Goal: Task Accomplishment & Management: Complete application form

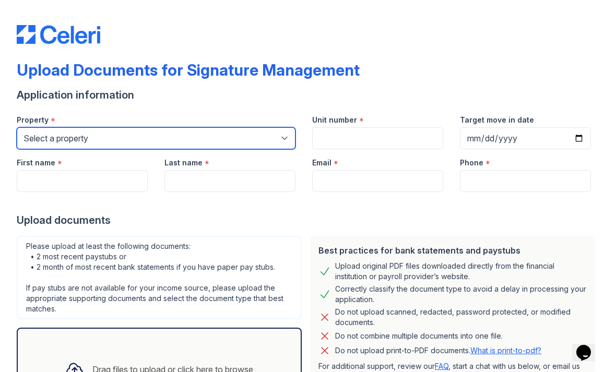
click at [258, 137] on select "Select a property [GEOGRAPHIC_DATA] Elevate Townhomes Habitat At DTLV Namaste A…" at bounding box center [156, 138] width 279 height 22
click at [267, 138] on select "Select a property [GEOGRAPHIC_DATA] Elevate Townhomes Habitat At DTLV Namaste A…" at bounding box center [156, 138] width 279 height 22
click at [277, 137] on select "Select a property [GEOGRAPHIC_DATA] Elevate Townhomes Habitat At DTLV Namaste A…" at bounding box center [156, 138] width 279 height 22
click at [280, 145] on select "Select a property [GEOGRAPHIC_DATA] Elevate Townhomes Habitat At DTLV Namaste A…" at bounding box center [156, 138] width 279 height 22
click at [282, 136] on select "Select a property [GEOGRAPHIC_DATA] Elevate Townhomes Habitat At DTLV Namaste A…" at bounding box center [156, 138] width 279 height 22
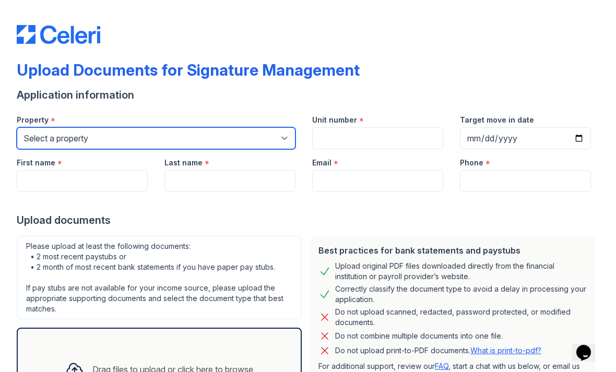
click at [282, 133] on select "Select a property [GEOGRAPHIC_DATA] Elevate Townhomes Habitat At DTLV Namaste A…" at bounding box center [156, 138] width 279 height 22
click at [280, 135] on select "Select a property [GEOGRAPHIC_DATA] Elevate Townhomes Habitat At DTLV Namaste A…" at bounding box center [156, 138] width 279 height 22
click at [280, 133] on select "Select a property [GEOGRAPHIC_DATA] Elevate Townhomes Habitat At DTLV Namaste A…" at bounding box center [156, 138] width 279 height 22
click at [283, 127] on select "Select a property [GEOGRAPHIC_DATA] Elevate Townhomes Habitat At DTLV Namaste A…" at bounding box center [156, 138] width 279 height 22
click at [144, 134] on select "Select a property [GEOGRAPHIC_DATA] Elevate Townhomes Habitat At DTLV Namaste A…" at bounding box center [156, 138] width 279 height 22
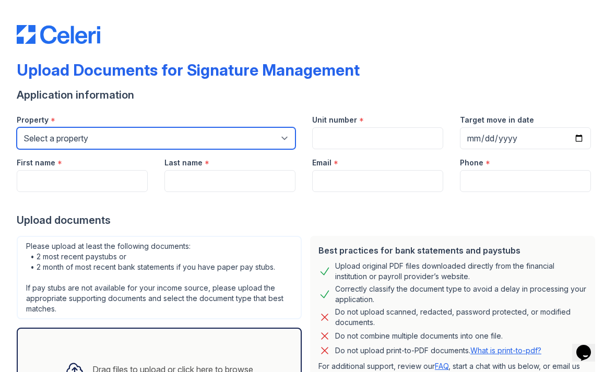
click at [117, 148] on select "Select a property [GEOGRAPHIC_DATA] Elevate Townhomes Habitat At DTLV Namaste A…" at bounding box center [156, 138] width 279 height 22
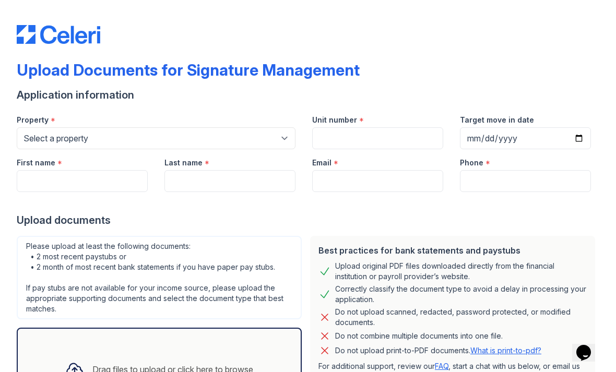
click at [104, 156] on div "First name *" at bounding box center [82, 159] width 131 height 21
click at [93, 187] on input "First name" at bounding box center [82, 181] width 131 height 22
click at [106, 177] on input "First name" at bounding box center [82, 181] width 131 height 22
click at [110, 185] on input "First name" at bounding box center [82, 181] width 131 height 22
click at [102, 187] on input "First name" at bounding box center [82, 181] width 131 height 22
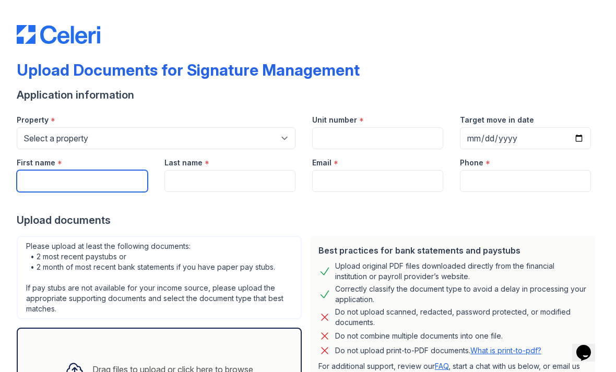
click at [109, 174] on input "First name" at bounding box center [82, 181] width 131 height 22
click at [105, 184] on input "First name" at bounding box center [82, 181] width 131 height 22
click at [119, 314] on div "Please upload at least the following documents: • 2 most recent paystubs or • 2…" at bounding box center [159, 278] width 285 height 84
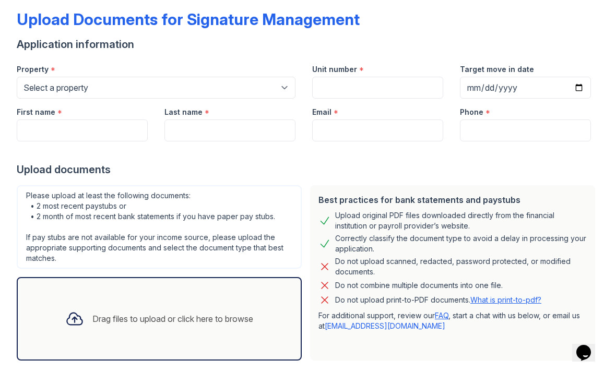
scroll to position [37, 0]
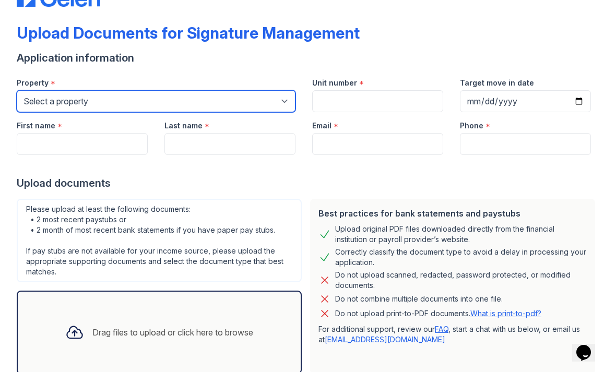
click at [285, 95] on select "Select a property [GEOGRAPHIC_DATA] Elevate Townhomes Habitat At DTLV Namaste A…" at bounding box center [156, 101] width 279 height 22
select select "4661"
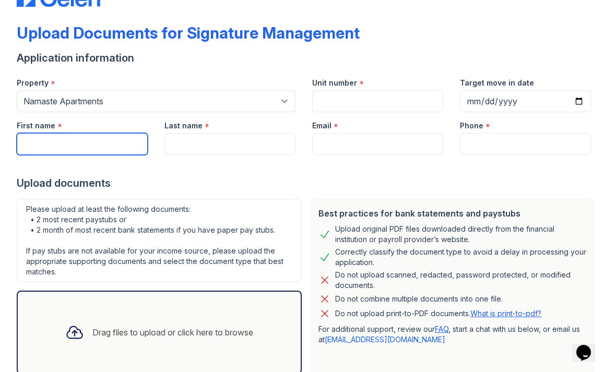
click at [117, 147] on input "First name" at bounding box center [82, 144] width 131 height 22
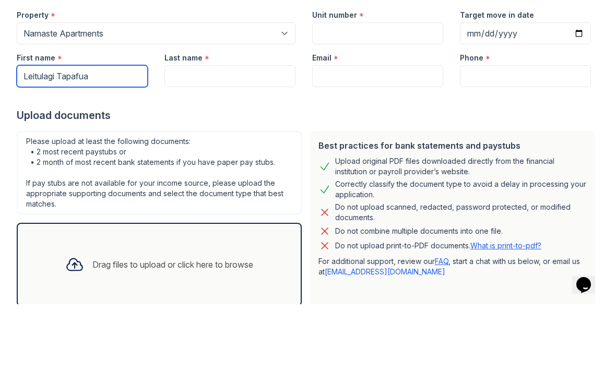
click at [129, 133] on input "Leitulagi Tapafua" at bounding box center [82, 144] width 131 height 22
type input "Leitulagi"
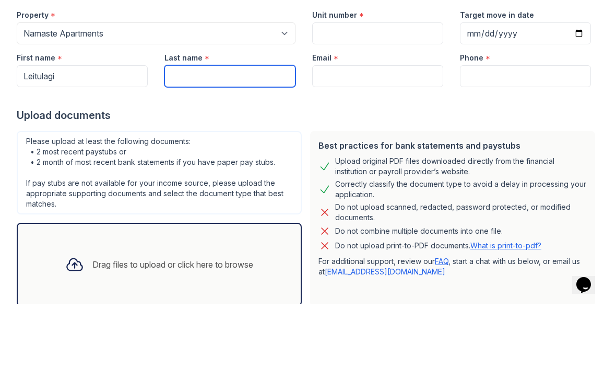
click at [274, 133] on input "Last name" at bounding box center [229, 144] width 131 height 22
type input "Tapafua"
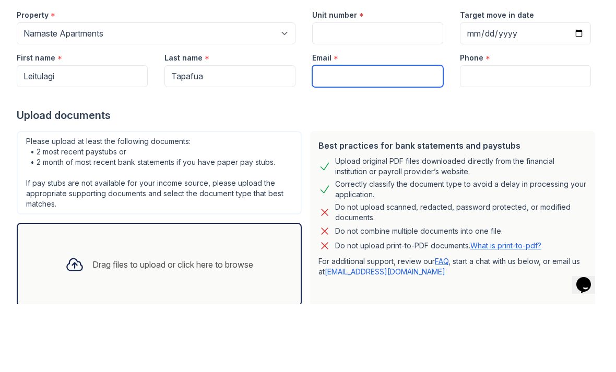
scroll to position [11, 0]
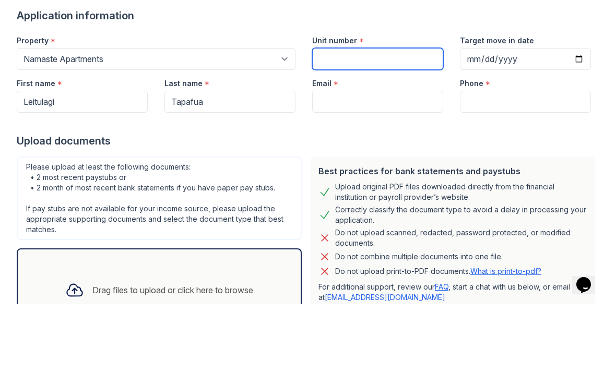
click at [409, 116] on input "Unit number" at bounding box center [377, 127] width 131 height 22
type input "101"
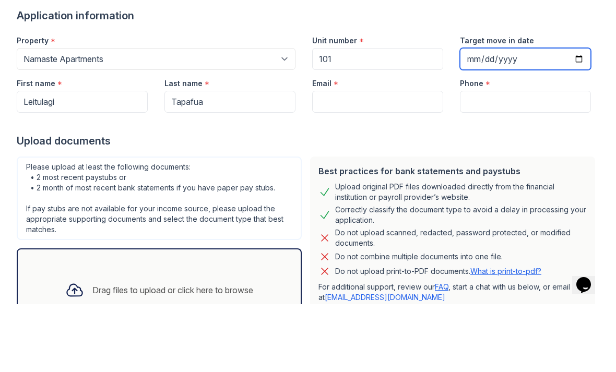
click at [535, 116] on input "Target move in date" at bounding box center [525, 127] width 131 height 22
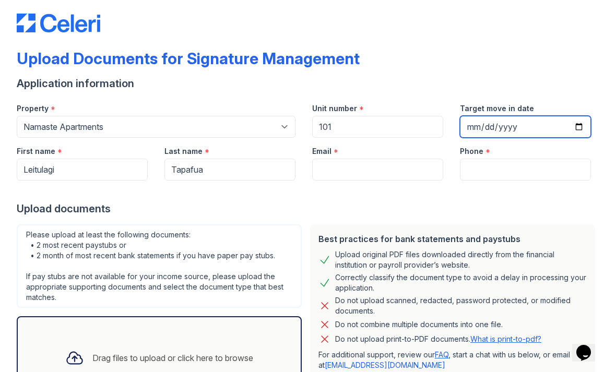
type input "[DATE]"
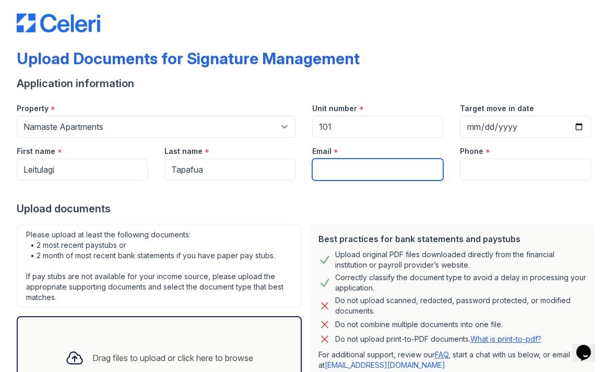
click at [411, 167] on input "Email" at bounding box center [377, 170] width 131 height 22
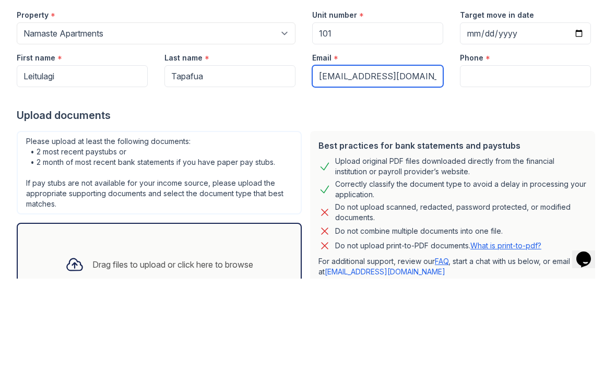
type input "[EMAIL_ADDRESS][DOMAIN_NAME]"
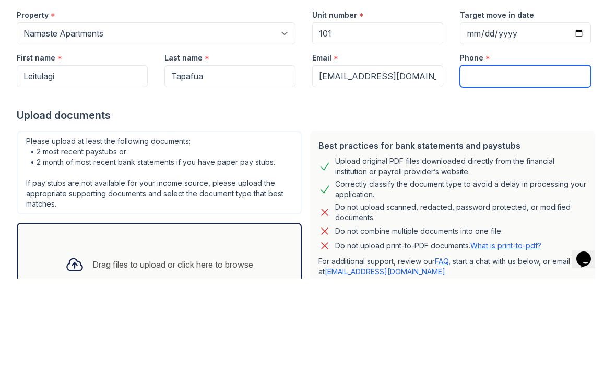
click at [502, 159] on input "Phone" at bounding box center [525, 170] width 131 height 22
type input "7257242503"
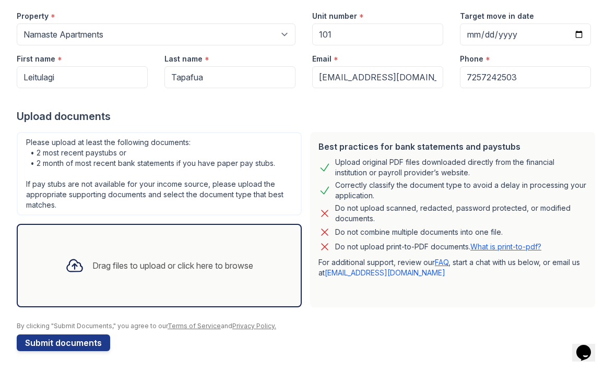
scroll to position [104, 0]
click at [249, 265] on div "Drag files to upload or click here to browse" at bounding box center [172, 266] width 161 height 13
click at [246, 235] on div "Drag files to upload or click here to browse" at bounding box center [159, 266] width 285 height 84
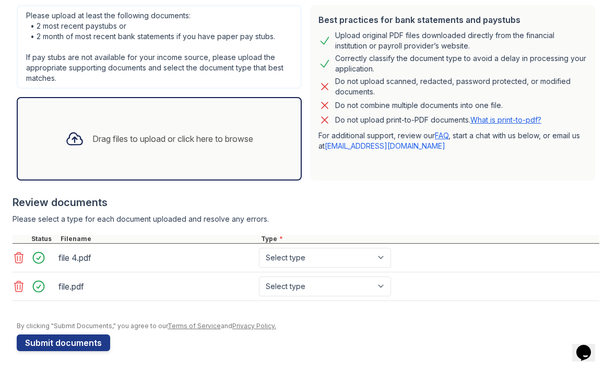
scroll to position [231, 0]
click at [323, 258] on select "Select type Paystub Bank Statement Offer Letter Tax Documents Benefit Award Let…" at bounding box center [325, 258] width 132 height 20
select select "other"
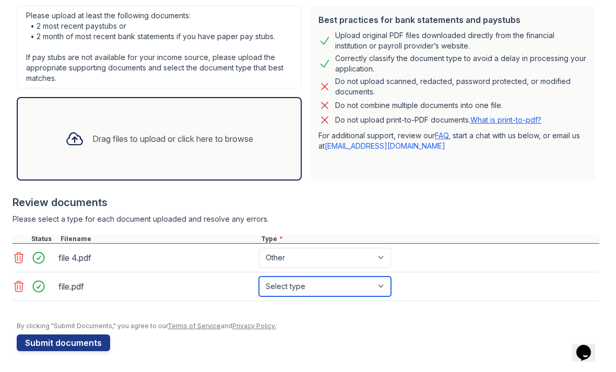
click at [321, 282] on select "Select type Paystub Bank Statement Offer Letter Tax Documents Benefit Award Let…" at bounding box center [325, 287] width 132 height 20
click at [322, 284] on select "Select type Paystub Bank Statement Offer Letter Tax Documents Benefit Award Let…" at bounding box center [325, 287] width 132 height 20
select select "other"
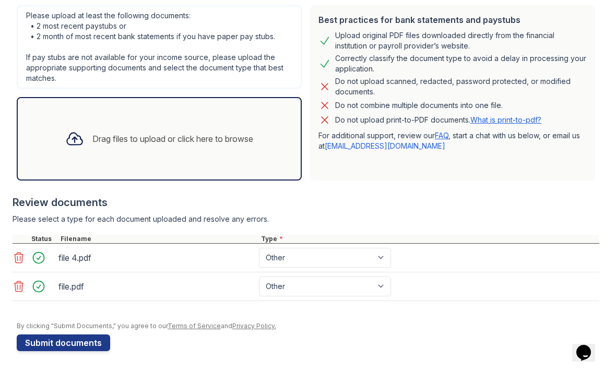
click at [95, 338] on button "Submit documents" at bounding box center [63, 343] width 93 height 17
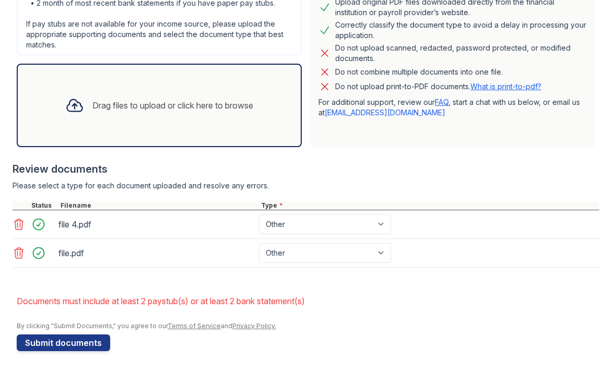
scroll to position [293, 0]
click at [206, 120] on div "Drag files to upload or click here to browse" at bounding box center [159, 106] width 205 height 36
click at [240, 132] on div "Drag files to upload or click here to browse" at bounding box center [159, 106] width 285 height 84
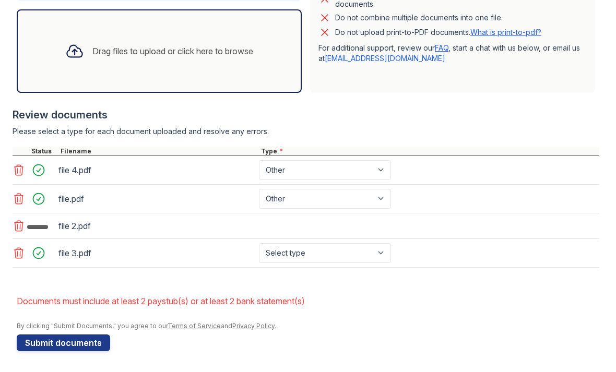
scroll to position [350, 0]
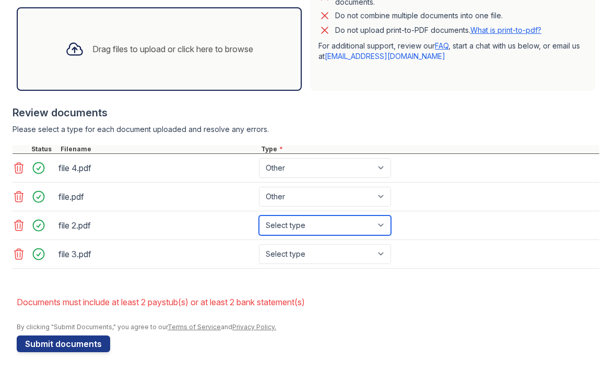
click at [310, 226] on select "Select type Paystub Bank Statement Offer Letter Tax Documents Benefit Award Let…" at bounding box center [325, 226] width 132 height 20
select select "paystub"
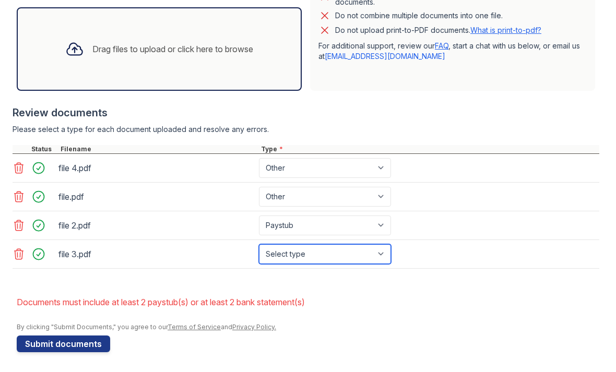
click at [309, 252] on select "Select type Paystub Bank Statement Offer Letter Tax Documents Benefit Award Let…" at bounding box center [325, 254] width 132 height 20
select select "paystub"
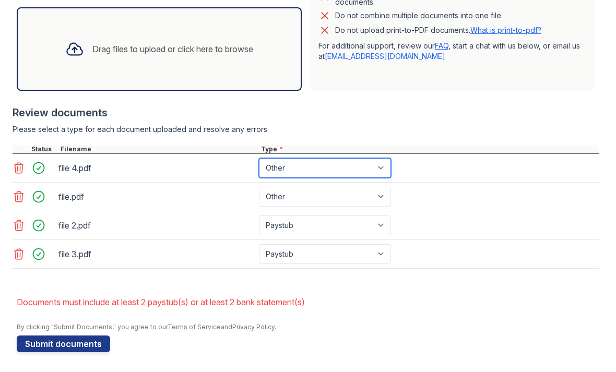
click at [326, 176] on select "Paystub Bank Statement Offer Letter Tax Documents Benefit Award Letter Investme…" at bounding box center [325, 168] width 132 height 20
select select "bank_statement"
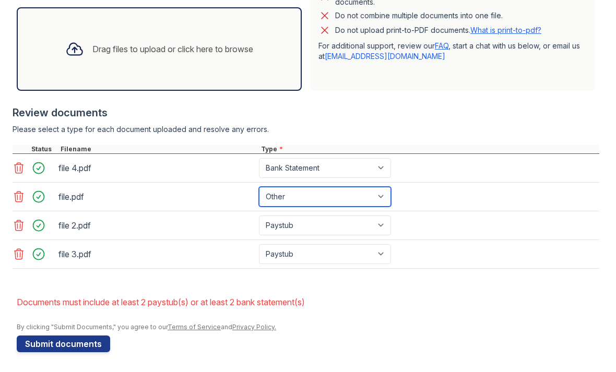
click at [315, 193] on select "Paystub Bank Statement Offer Letter Tax Documents Benefit Award Letter Investme…" at bounding box center [325, 197] width 132 height 20
select select "bank_statement"
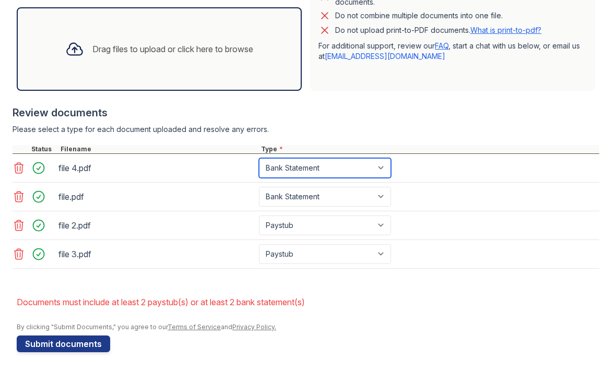
click at [304, 166] on select "Paystub Bank Statement Offer Letter Tax Documents Benefit Award Letter Investme…" at bounding box center [325, 168] width 132 height 20
select select "paystub"
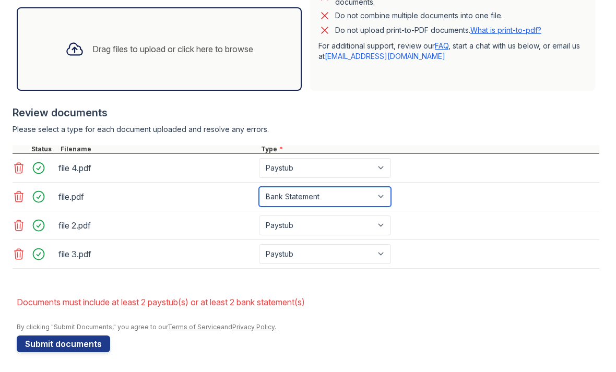
click at [310, 204] on select "Paystub Bank Statement Offer Letter Tax Documents Benefit Award Letter Investme…" at bounding box center [325, 197] width 132 height 20
select select "paystub"
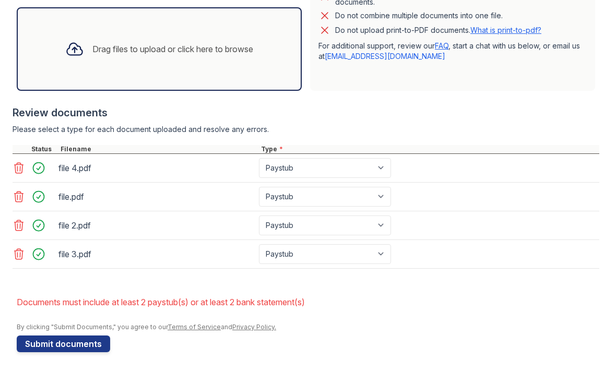
click at [92, 341] on button "Submit documents" at bounding box center [63, 344] width 93 height 17
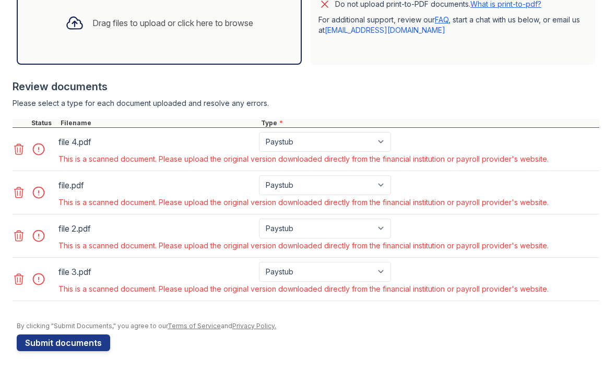
scroll to position [376, 0]
click at [84, 151] on div "file 4.pdf" at bounding box center [156, 142] width 201 height 20
click at [87, 139] on div "file 4.pdf" at bounding box center [156, 142] width 196 height 17
click at [92, 135] on div "file 4.pdf" at bounding box center [156, 142] width 196 height 17
click at [98, 142] on div "file 4.pdf" at bounding box center [156, 142] width 196 height 17
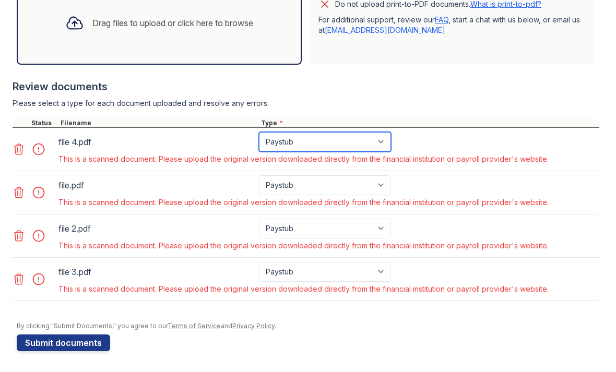
click at [296, 142] on select "Paystub Bank Statement Offer Letter Tax Documents Benefit Award Letter Investme…" at bounding box center [325, 142] width 132 height 20
select select "bank_statement"
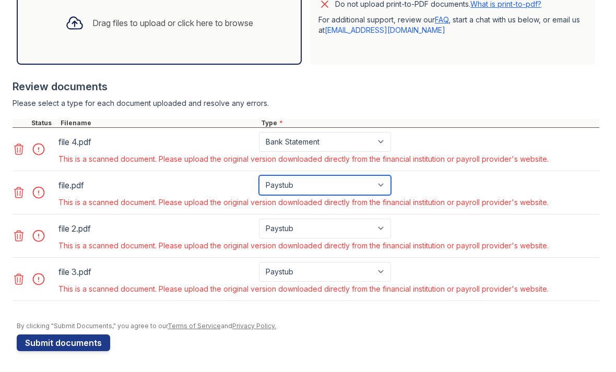
click at [303, 182] on select "Paystub Bank Statement Offer Letter Tax Documents Benefit Award Letter Investme…" at bounding box center [325, 185] width 132 height 20
click at [299, 189] on select "Paystub Bank Statement Offer Letter Tax Documents Benefit Award Letter Investme…" at bounding box center [325, 185] width 132 height 20
select select "bank_statement"
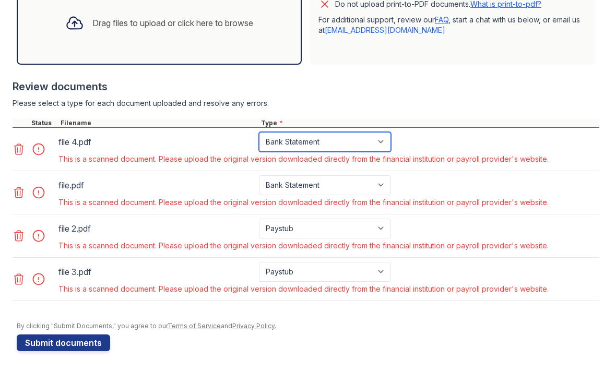
click at [301, 133] on select "Paystub Bank Statement Offer Letter Tax Documents Benefit Award Letter Investme…" at bounding box center [325, 142] width 132 height 20
select select "other"
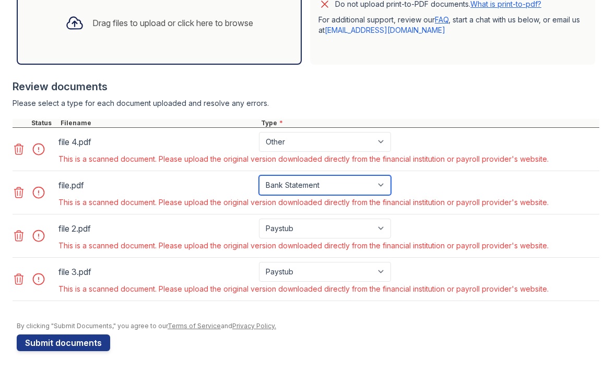
click at [301, 193] on select "Paystub Bank Statement Offer Letter Tax Documents Benefit Award Letter Investme…" at bounding box center [325, 185] width 132 height 20
select select "other"
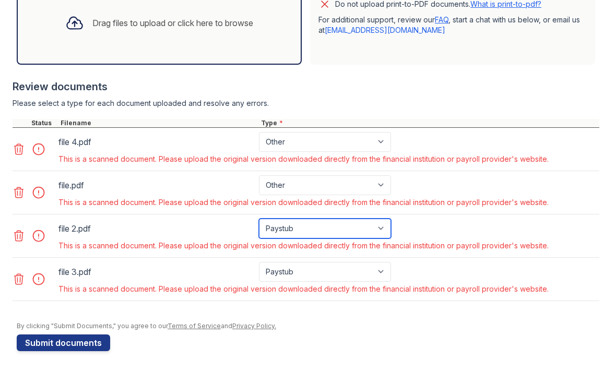
click at [301, 228] on select "Paystub Bank Statement Offer Letter Tax Documents Benefit Award Letter Investme…" at bounding box center [325, 229] width 132 height 20
click at [299, 223] on select "Paystub Bank Statement Offer Letter Tax Documents Benefit Award Letter Investme…" at bounding box center [325, 229] width 132 height 20
select select "other"
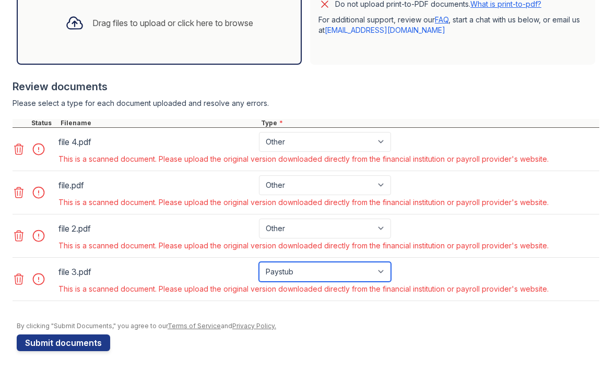
click at [291, 276] on select "Paystub Bank Statement Offer Letter Tax Documents Benefit Award Letter Investme…" at bounding box center [325, 272] width 132 height 20
select select "other"
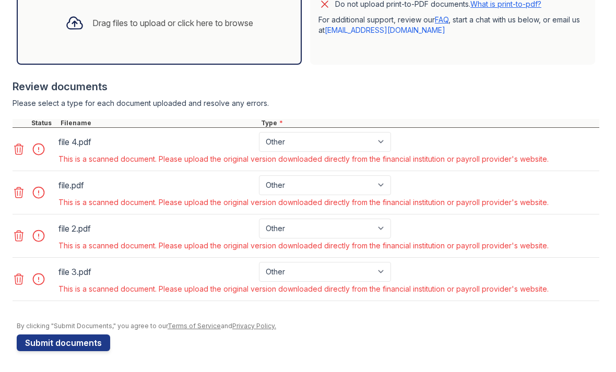
click at [90, 341] on button "Submit documents" at bounding box center [63, 343] width 93 height 17
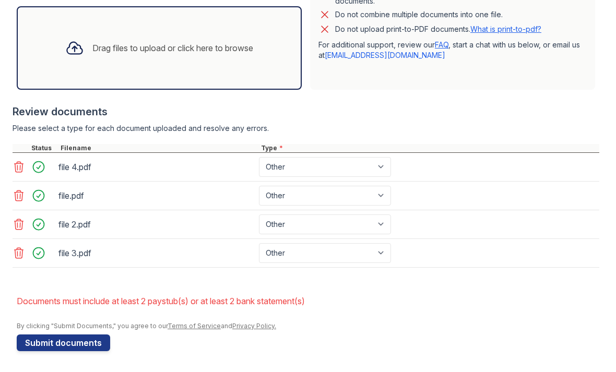
scroll to position [351, 0]
click at [310, 162] on select "Paystub Bank Statement Offer Letter Tax Documents Benefit Award Letter Investme…" at bounding box center [325, 167] width 132 height 20
select select "paystub"
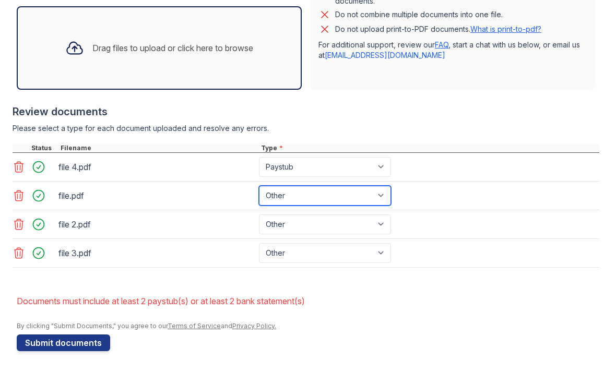
click at [301, 203] on select "Paystub Bank Statement Offer Letter Tax Documents Benefit Award Letter Investme…" at bounding box center [325, 196] width 132 height 20
select select "paystub"
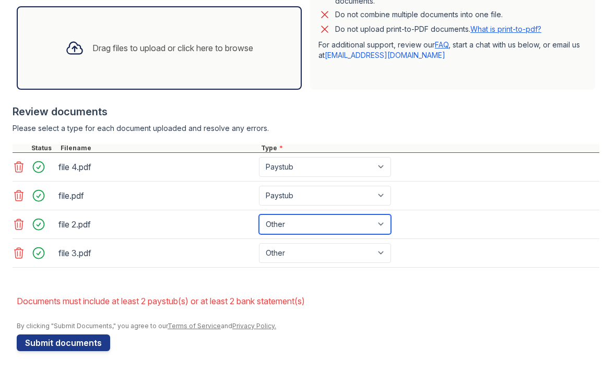
click at [297, 231] on select "Paystub Bank Statement Offer Letter Tax Documents Benefit Award Letter Investme…" at bounding box center [325, 225] width 132 height 20
select select "bank_statement"
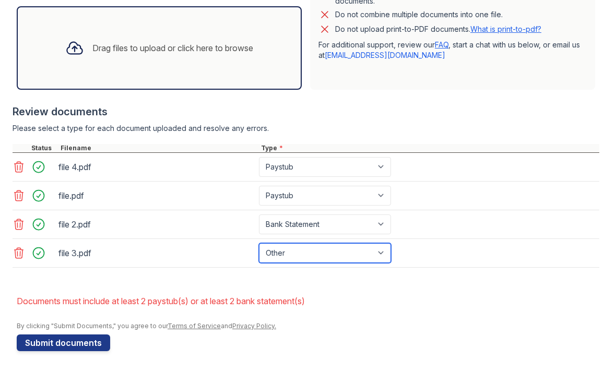
click at [297, 257] on select "Paystub Bank Statement Offer Letter Tax Documents Benefit Award Letter Investme…" at bounding box center [325, 253] width 132 height 20
select select "bank_statement"
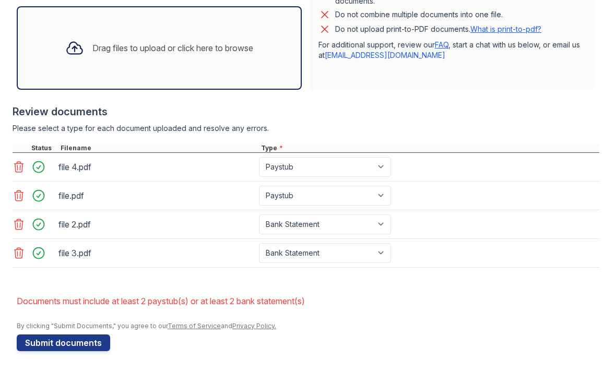
click at [280, 327] on div "By clicking "Submit Documents," you agree to our Terms of Service and Privacy P…" at bounding box center [308, 326] width 583 height 8
click at [95, 345] on button "Submit documents" at bounding box center [63, 343] width 93 height 17
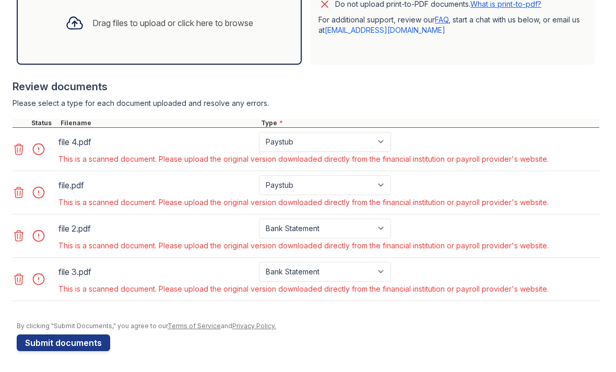
scroll to position [376, 0]
